Goal: Task Accomplishment & Management: Manage account settings

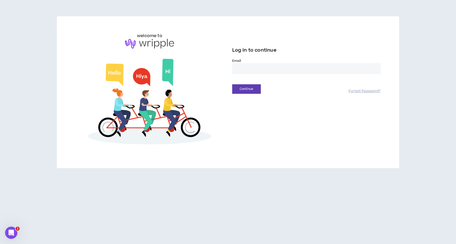
type input "**********"
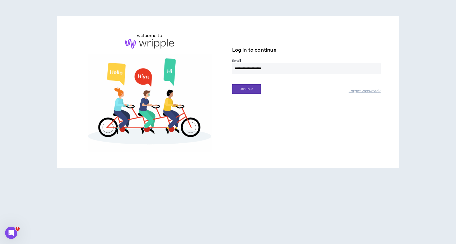
click at [246, 89] on button "Continue" at bounding box center [246, 88] width 29 height 9
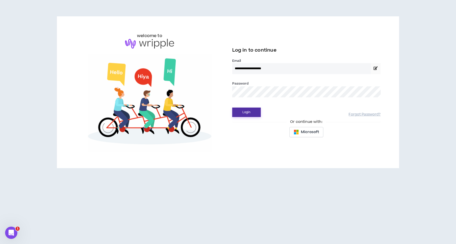
click at [249, 112] on button "Login" at bounding box center [246, 111] width 29 height 9
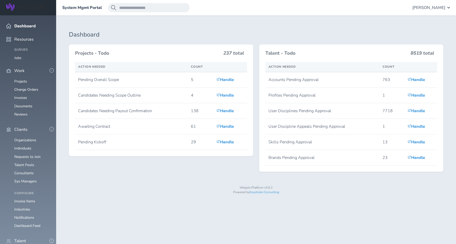
click at [431, 8] on span "[PERSON_NAME]" at bounding box center [428, 7] width 33 height 5
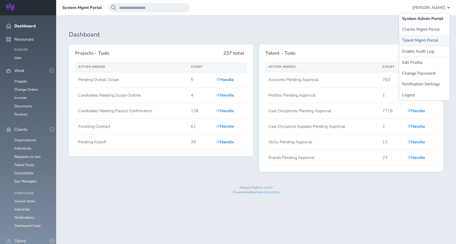
click at [419, 40] on link "Talent Mgmt Portal" at bounding box center [424, 40] width 50 height 11
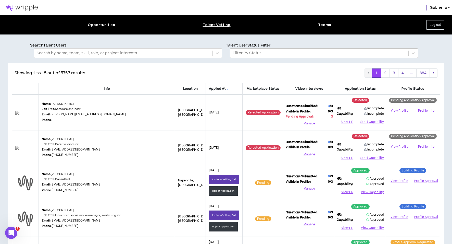
click at [242, 54] on div at bounding box center [319, 53] width 173 height 7
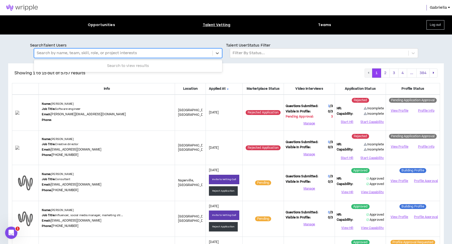
click at [108, 51] on div at bounding box center [123, 53] width 173 height 7
type input "**********"
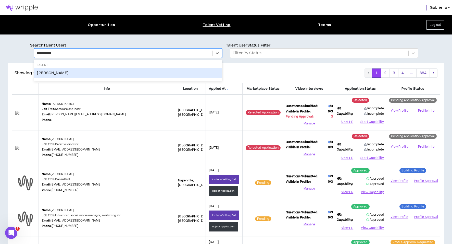
click at [52, 73] on div "[PERSON_NAME]" at bounding box center [128, 73] width 188 height 10
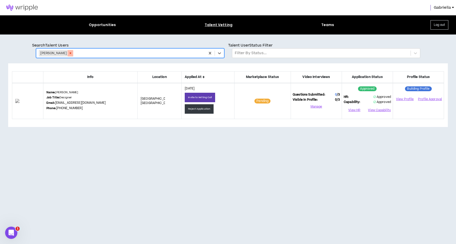
click at [69, 54] on icon "Remove Lindsay Witte" at bounding box center [71, 53] width 4 height 4
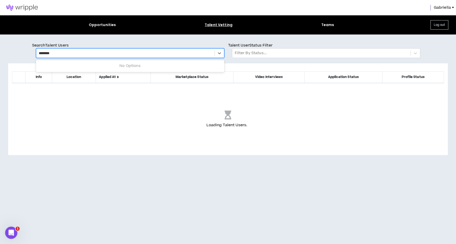
type input "*********"
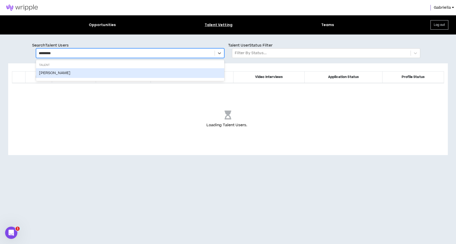
click at [46, 73] on div "[PERSON_NAME]" at bounding box center [130, 73] width 188 height 10
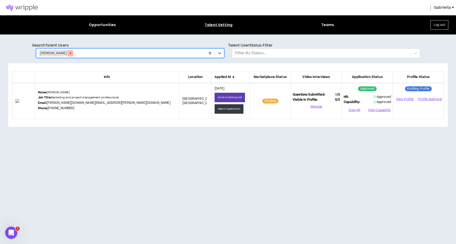
click at [69, 54] on icon "Remove Kim Adams" at bounding box center [71, 53] width 4 height 4
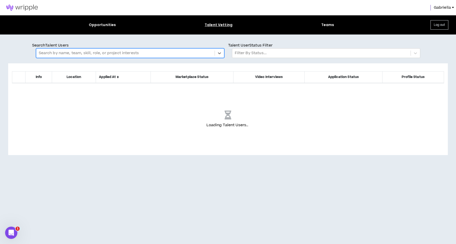
click at [21, 8] on img at bounding box center [22, 8] width 44 height 6
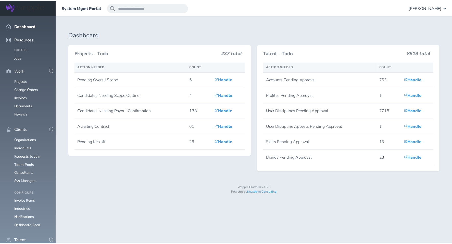
scroll to position [87, 0]
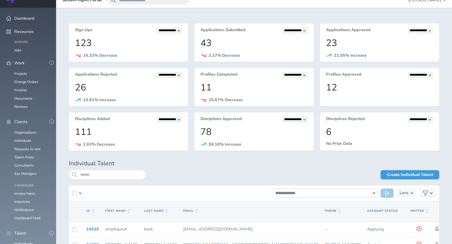
scroll to position [38, 0]
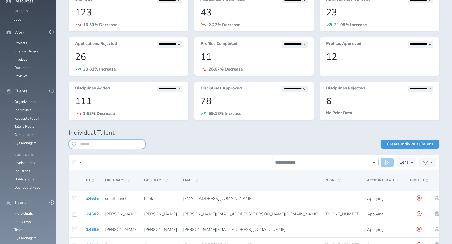
click at [111, 142] on input "search" at bounding box center [107, 143] width 77 height 9
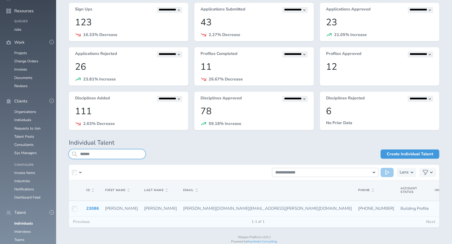
type input "******"
click at [455, 207] on icon at bounding box center [462, 207] width 6 height 5
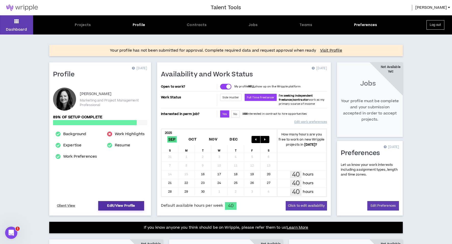
click at [122, 205] on link "Edit/View Profile" at bounding box center [121, 205] width 46 height 9
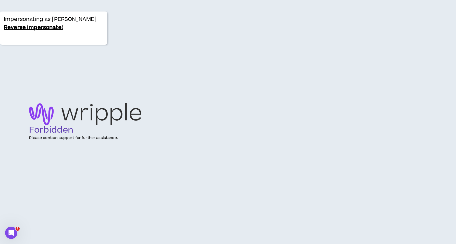
click at [17, 27] on link "Reverse impersonate!" at bounding box center [33, 27] width 59 height 8
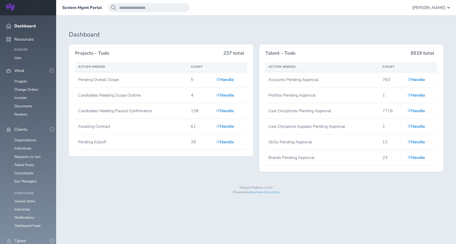
click at [429, 7] on span "Gabriella Rico" at bounding box center [428, 7] width 33 height 5
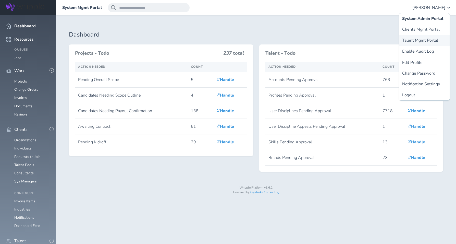
click at [421, 42] on link "Talent Mgmt Portal" at bounding box center [424, 40] width 50 height 11
